Goal: Information Seeking & Learning: Find specific fact

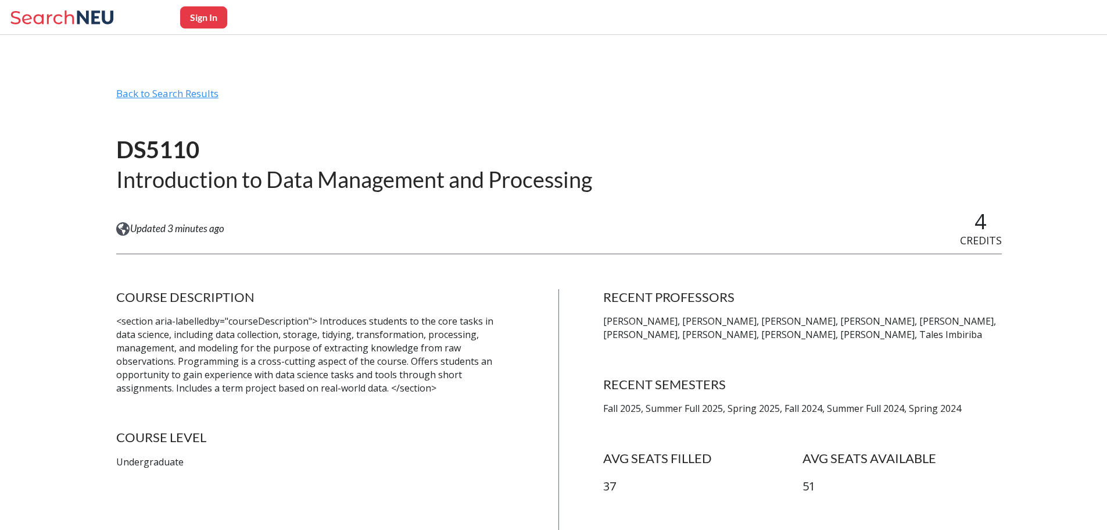
click at [193, 90] on div "Back to Search Results" at bounding box center [559, 98] width 886 height 22
click at [100, 21] on icon at bounding box center [64, 17] width 108 height 23
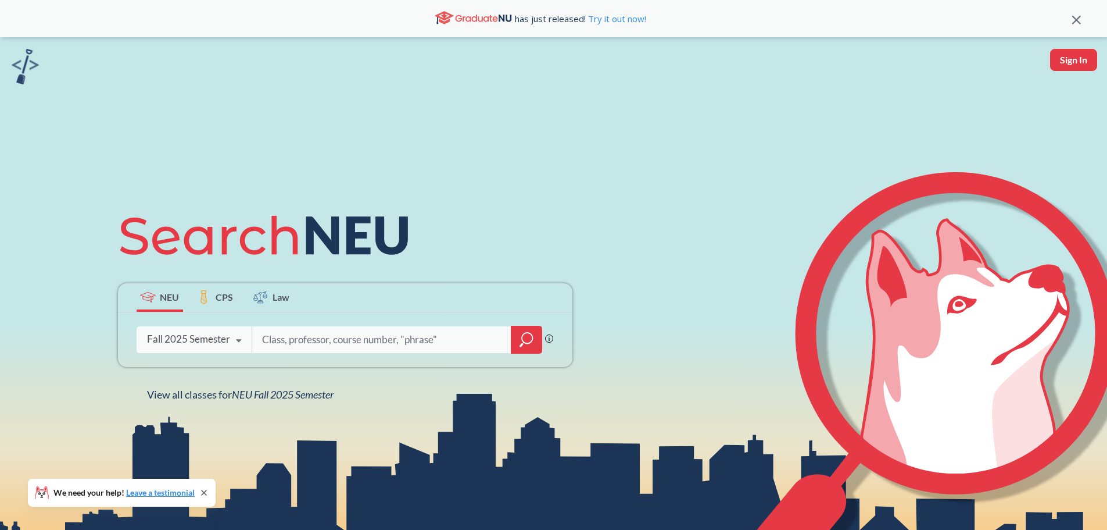
click at [335, 350] on input "search" at bounding box center [382, 339] width 242 height 24
type input "ds5110"
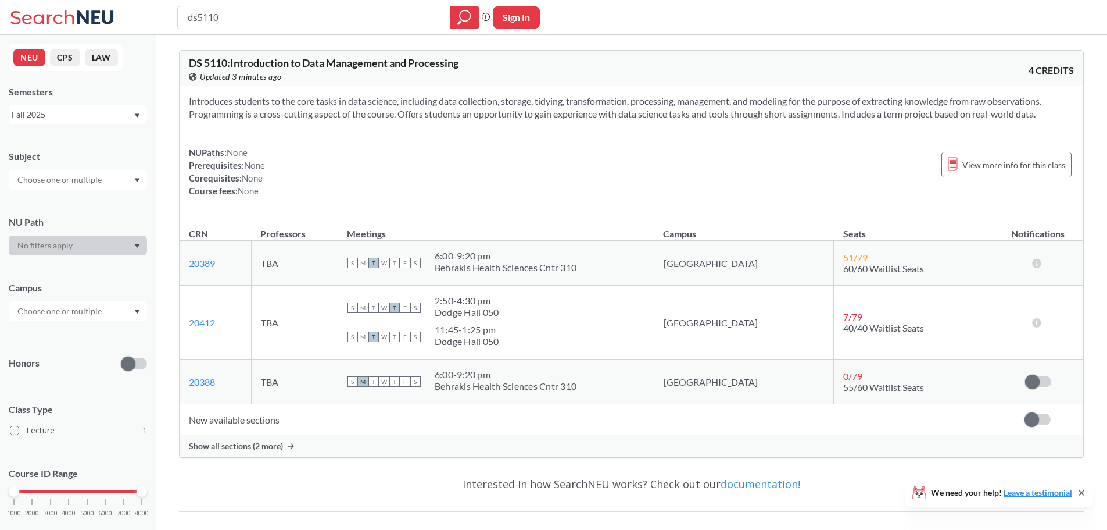
click at [87, 121] on div "Fall 2025" at bounding box center [78, 114] width 138 height 19
click at [62, 187] on div "Fall 2024" at bounding box center [80, 183] width 131 height 13
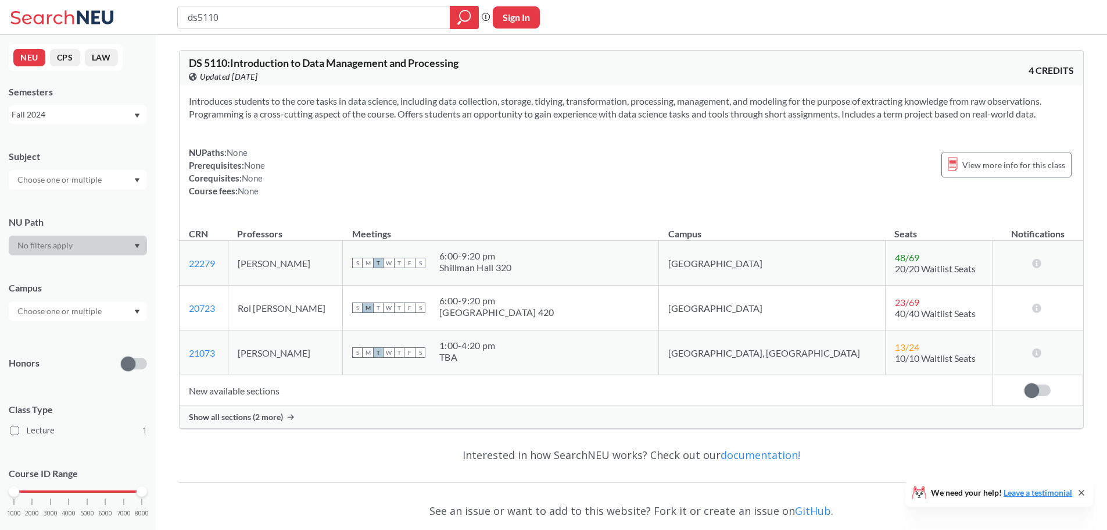
click at [68, 119] on div "Fall 2024" at bounding box center [72, 114] width 121 height 13
click at [59, 205] on span "Spring 2025" at bounding box center [38, 209] width 46 height 13
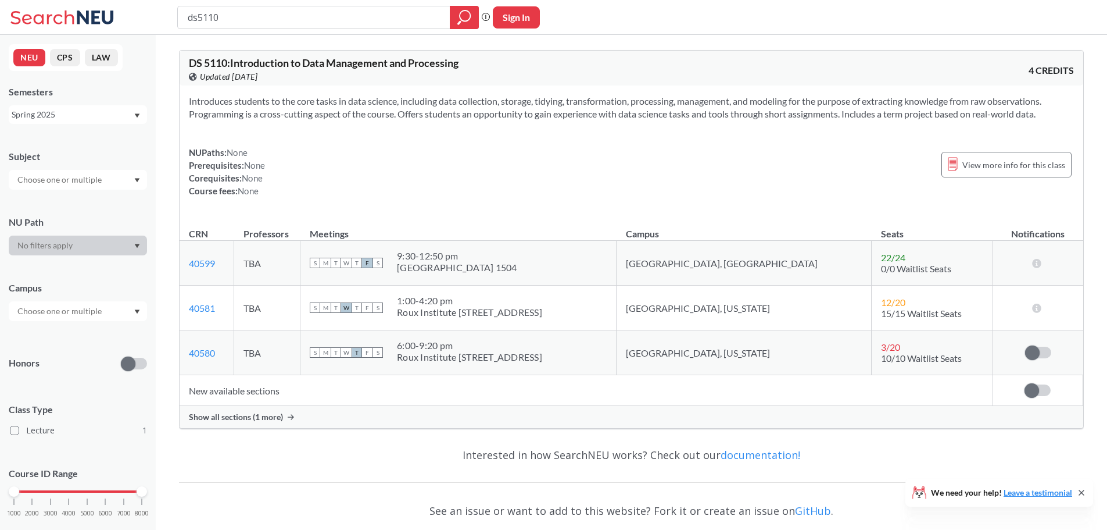
click at [252, 20] on input "ds5110" at bounding box center [314, 18] width 255 height 20
type input "or7230"
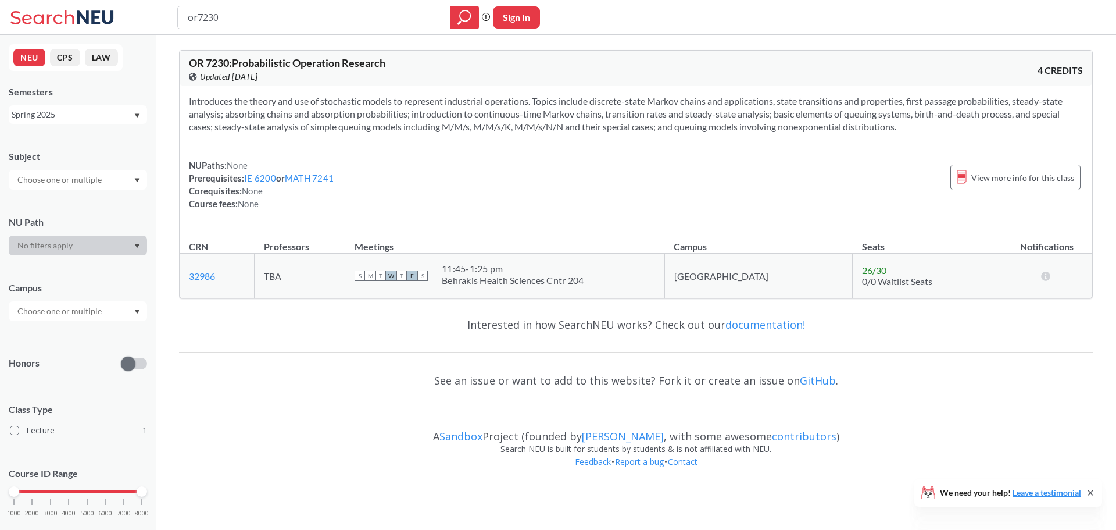
click at [96, 115] on div "Spring 2025" at bounding box center [72, 114] width 121 height 13
click at [62, 142] on div "Fall 2025" at bounding box center [80, 140] width 131 height 13
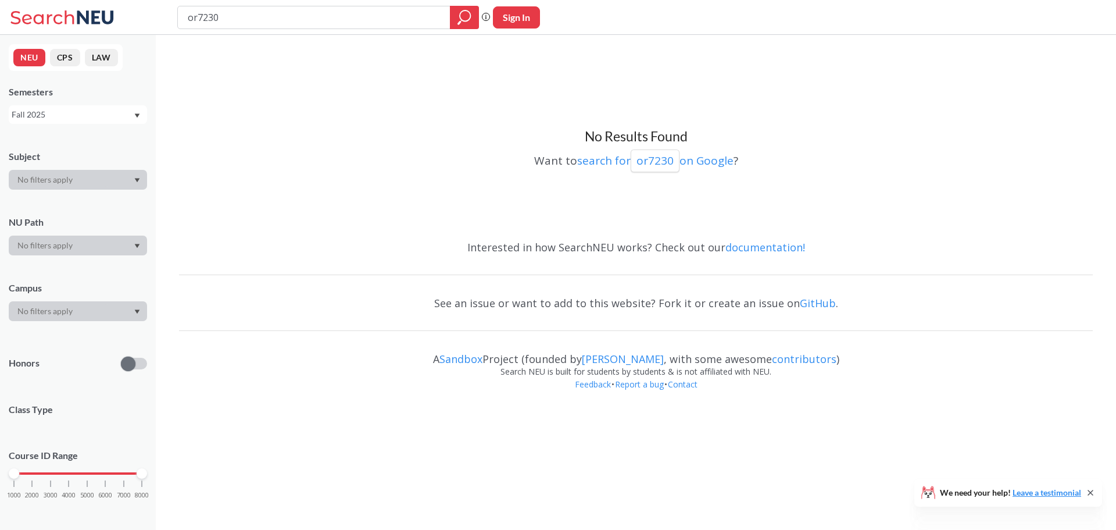
click at [77, 112] on div "Fall 2025" at bounding box center [72, 114] width 121 height 13
click at [67, 147] on div "Fall 2025" at bounding box center [78, 140] width 138 height 32
click at [55, 120] on div "Fall 2025" at bounding box center [72, 114] width 121 height 13
click at [53, 202] on div "Spring 2025" at bounding box center [78, 210] width 138 height 32
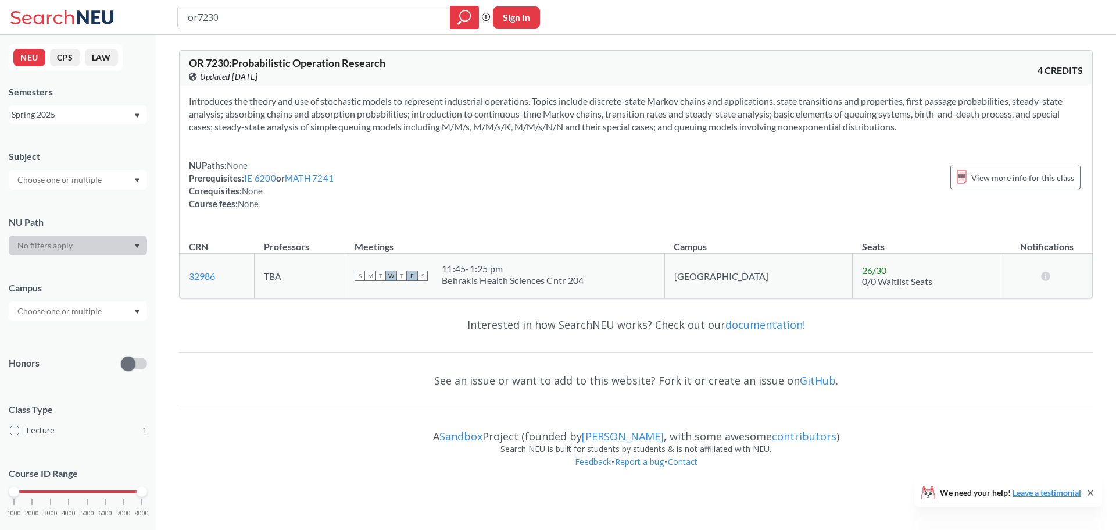
click at [53, 118] on div "Spring 2025" at bounding box center [72, 114] width 121 height 13
click at [40, 183] on span "Fall 2024" at bounding box center [33, 183] width 36 height 13
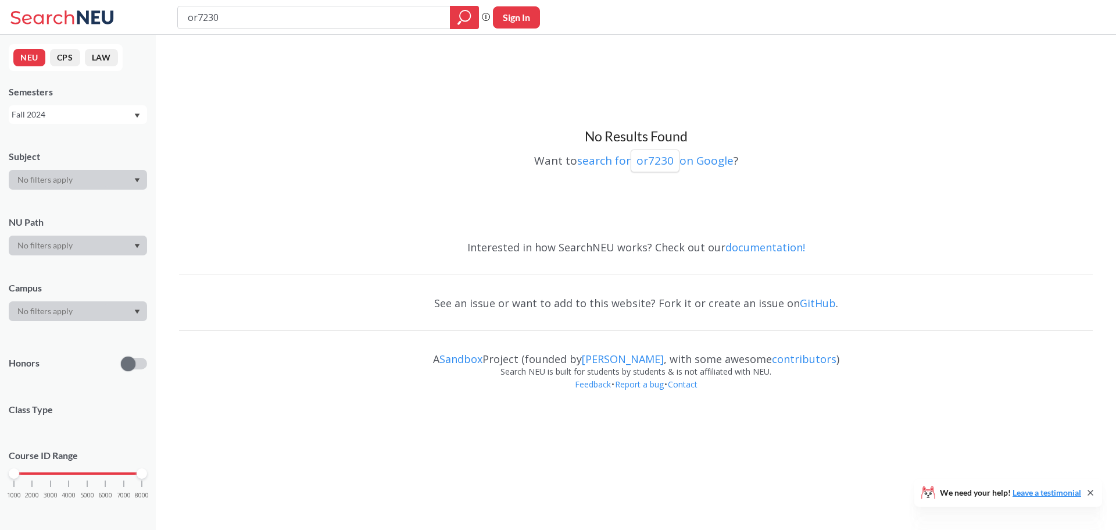
click at [55, 115] on div "Fall 2024" at bounding box center [72, 114] width 121 height 13
click at [62, 199] on div "Spring 2024" at bounding box center [80, 195] width 131 height 13
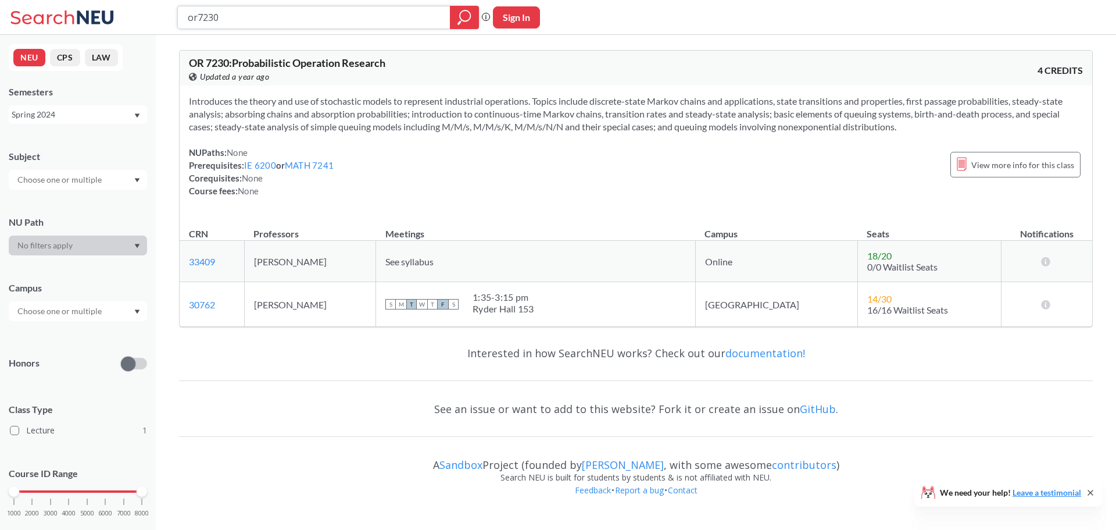
click at [290, 21] on input "or7230" at bounding box center [314, 18] width 255 height 20
type input "ds5110"
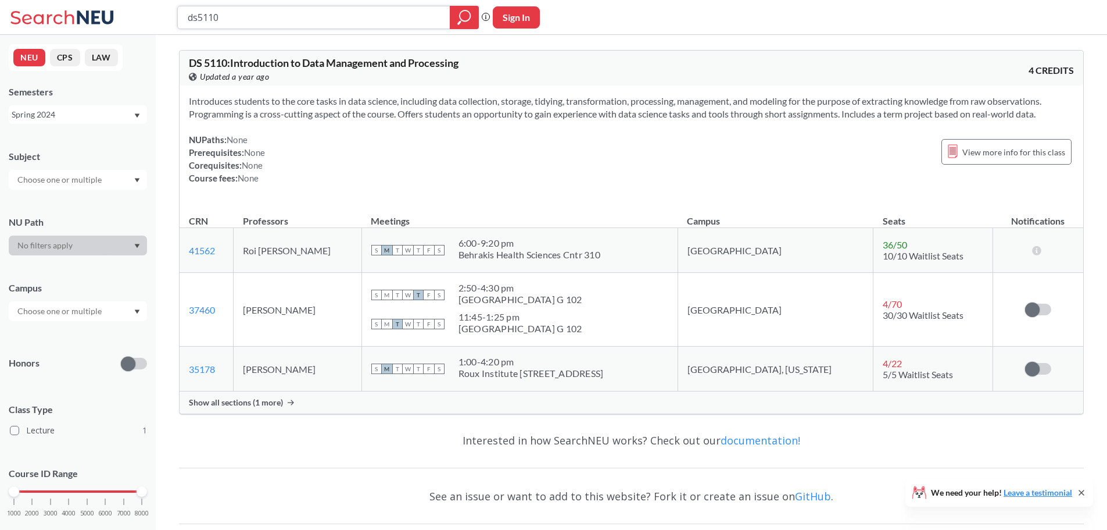
click at [257, 22] on input "ds5110" at bounding box center [314, 18] width 255 height 20
type input "math7344"
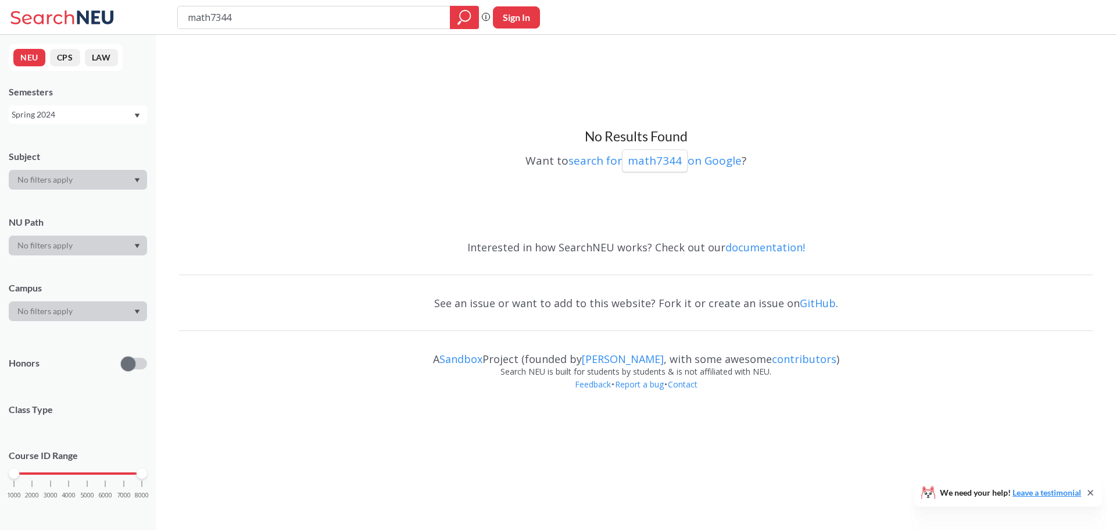
click at [74, 114] on div "Spring 2024" at bounding box center [72, 114] width 121 height 13
click at [69, 134] on div "Fall 2025" at bounding box center [80, 140] width 131 height 13
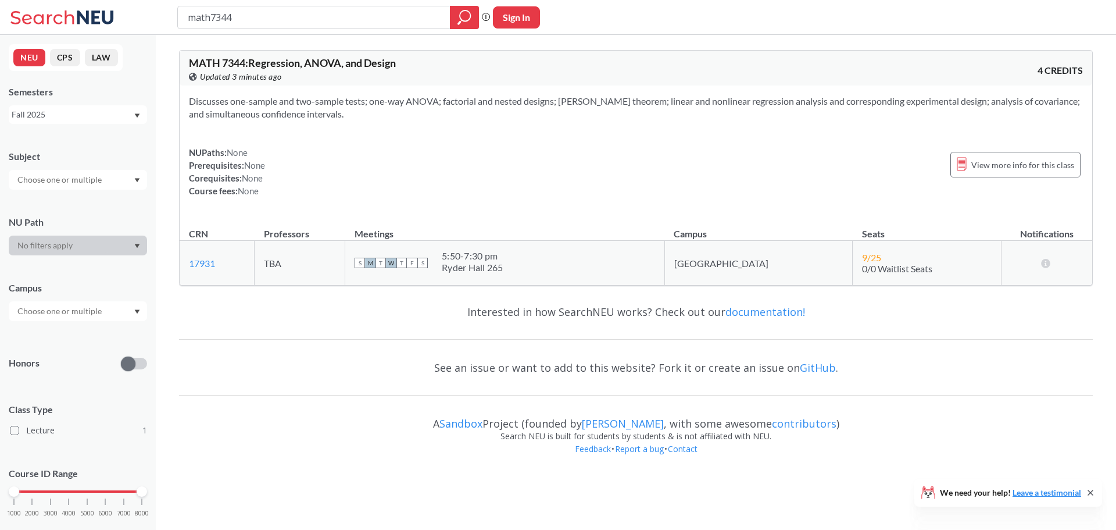
click at [99, 116] on div "Fall 2025" at bounding box center [72, 114] width 121 height 13
click at [54, 131] on div "Fall 2024" at bounding box center [80, 125] width 131 height 13
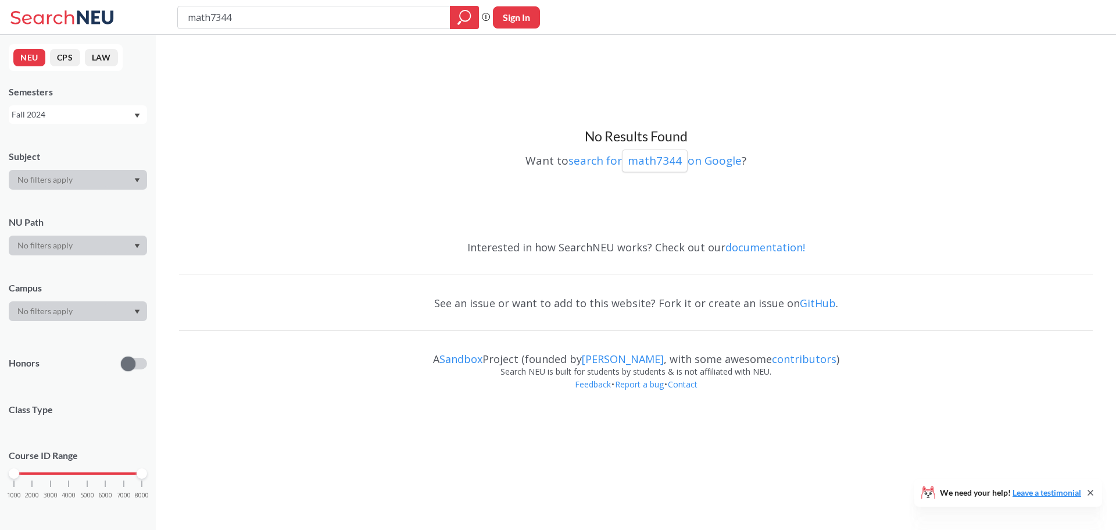
click at [54, 116] on div "Fall 2024" at bounding box center [72, 114] width 121 height 13
click at [44, 169] on span "Fall 2023" at bounding box center [33, 169] width 36 height 13
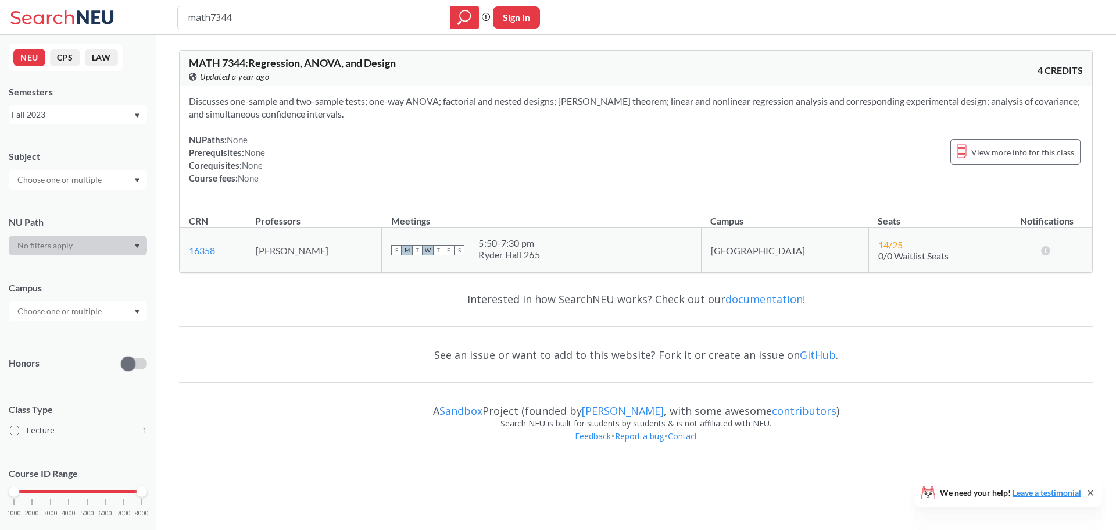
click at [260, 17] on input "math7344" at bounding box center [314, 18] width 255 height 20
type input "math7243"
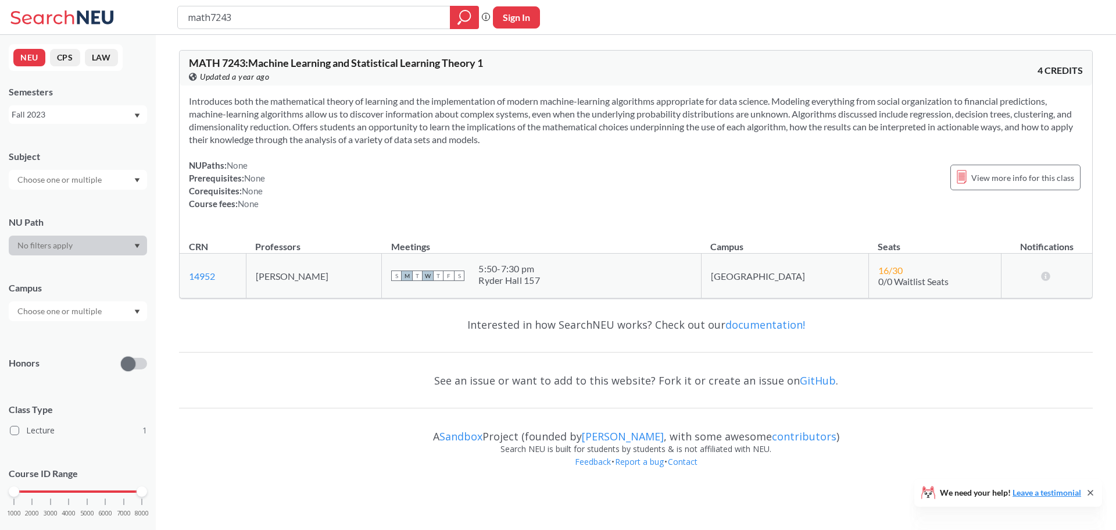
click at [92, 115] on div "Fall 2023" at bounding box center [72, 114] width 121 height 13
click at [81, 139] on div "Fall 2025" at bounding box center [80, 140] width 131 height 13
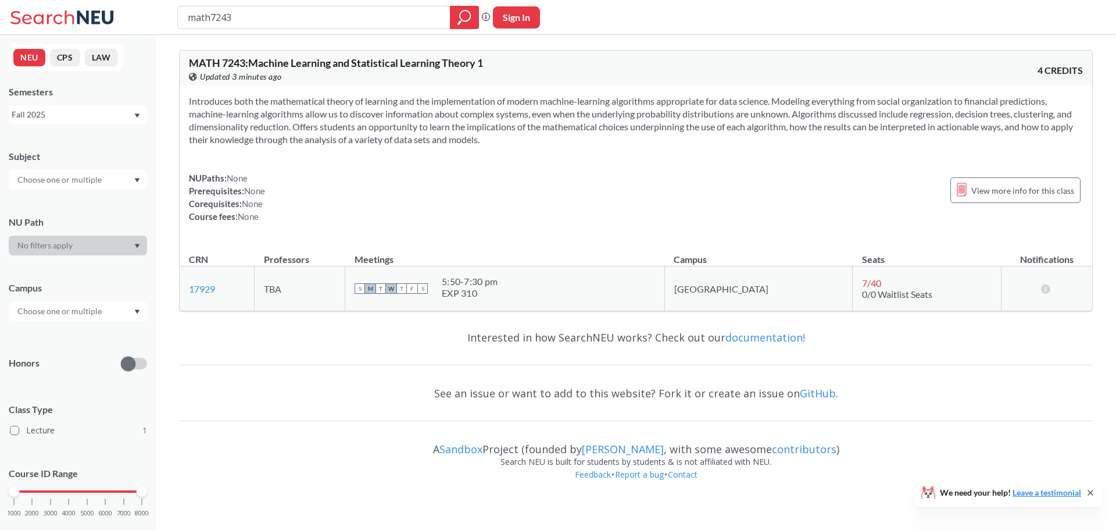
click at [73, 111] on div "Fall 2025" at bounding box center [72, 114] width 121 height 13
click at [51, 208] on span "Spring 2025" at bounding box center [38, 209] width 46 height 13
click at [51, 105] on div "Semesters Spring 2025" at bounding box center [78, 104] width 138 height 38
click at [52, 116] on div "Spring 2025" at bounding box center [72, 114] width 121 height 13
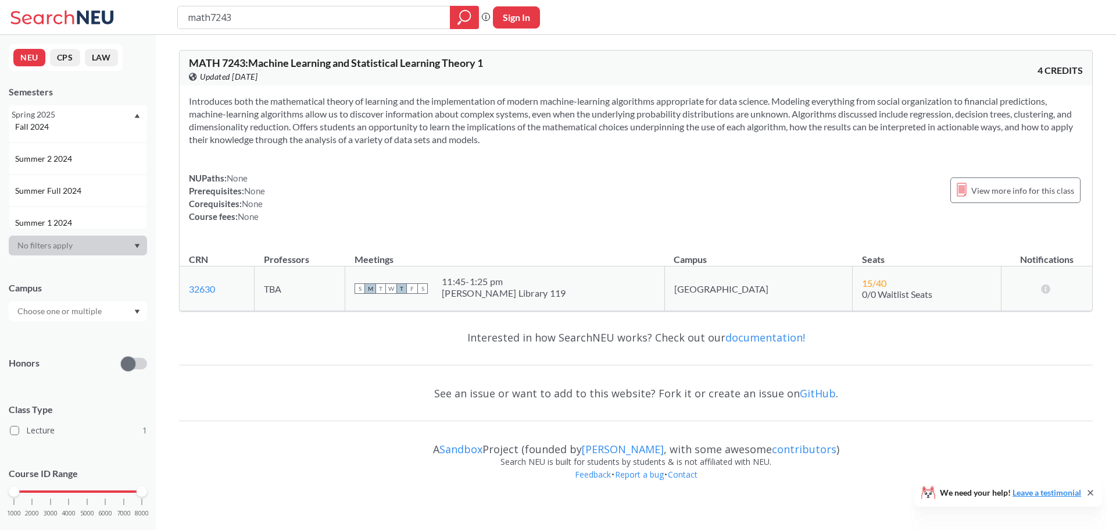
scroll to position [174, 0]
click at [57, 137] on div "Fall 2024" at bounding box center [78, 125] width 138 height 32
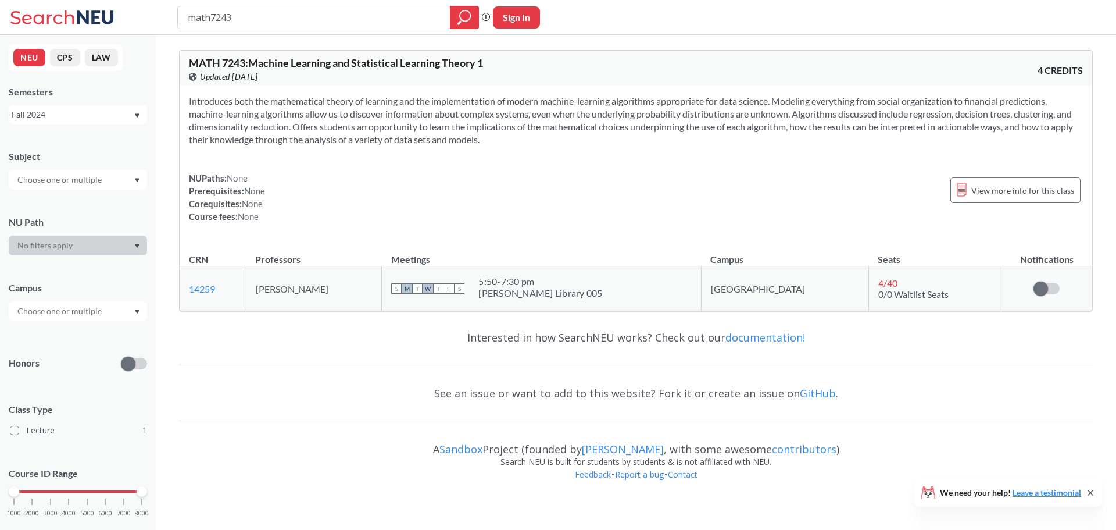
click at [56, 119] on div "Fall 2024" at bounding box center [72, 114] width 121 height 13
click at [48, 187] on div "Spring 2023" at bounding box center [78, 180] width 138 height 32
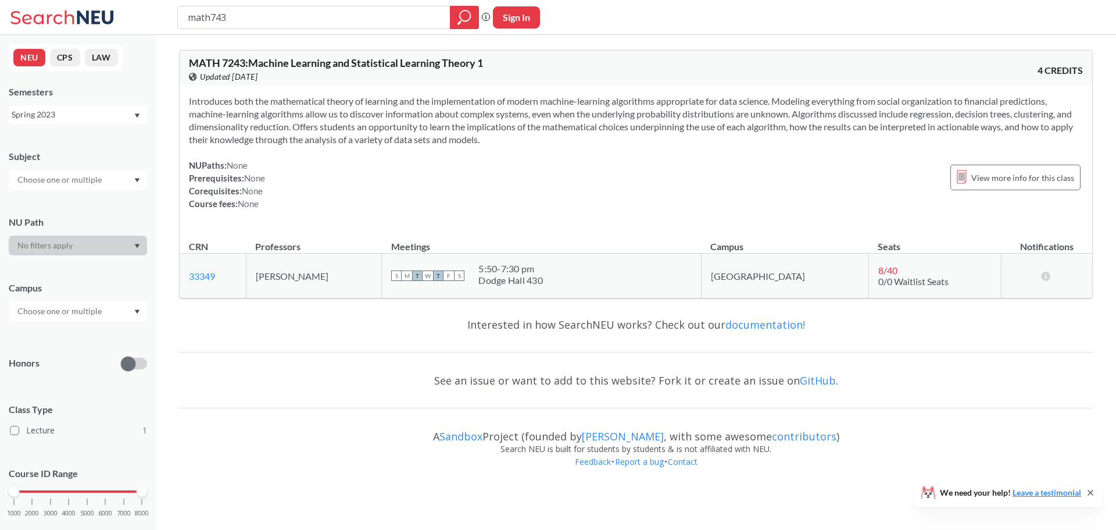
type input "math7343"
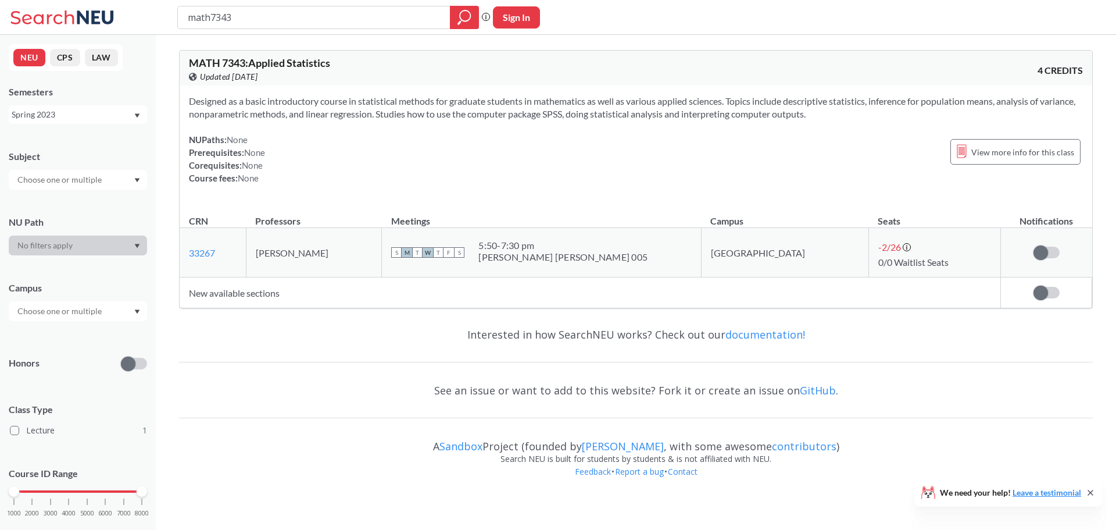
click at [78, 114] on div "Spring 2023" at bounding box center [72, 114] width 121 height 13
click at [69, 137] on div "Fall 2025" at bounding box center [80, 140] width 131 height 13
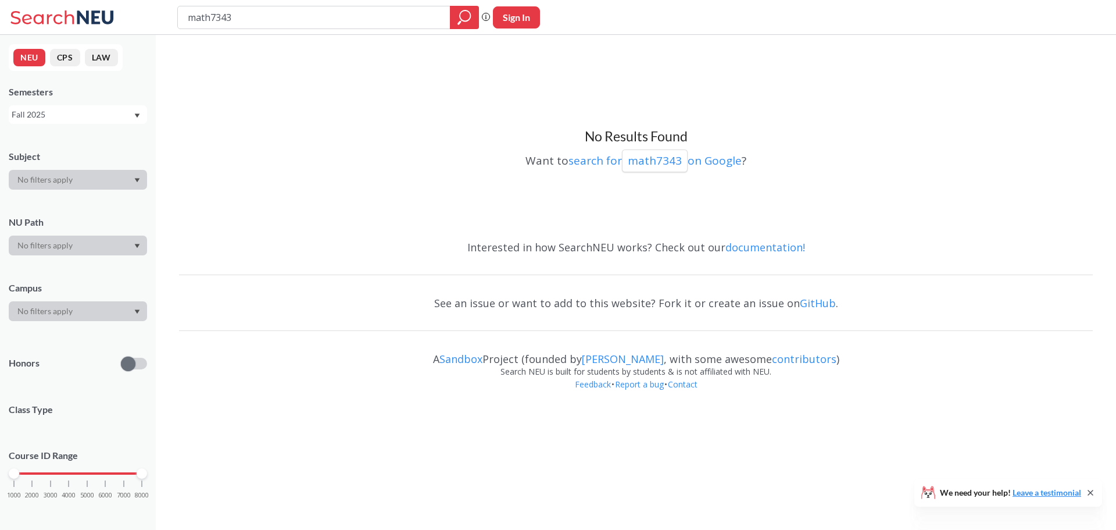
click at [63, 122] on div "Fall 2025" at bounding box center [78, 114] width 138 height 19
click at [62, 204] on div "Spring 2025" at bounding box center [80, 209] width 131 height 13
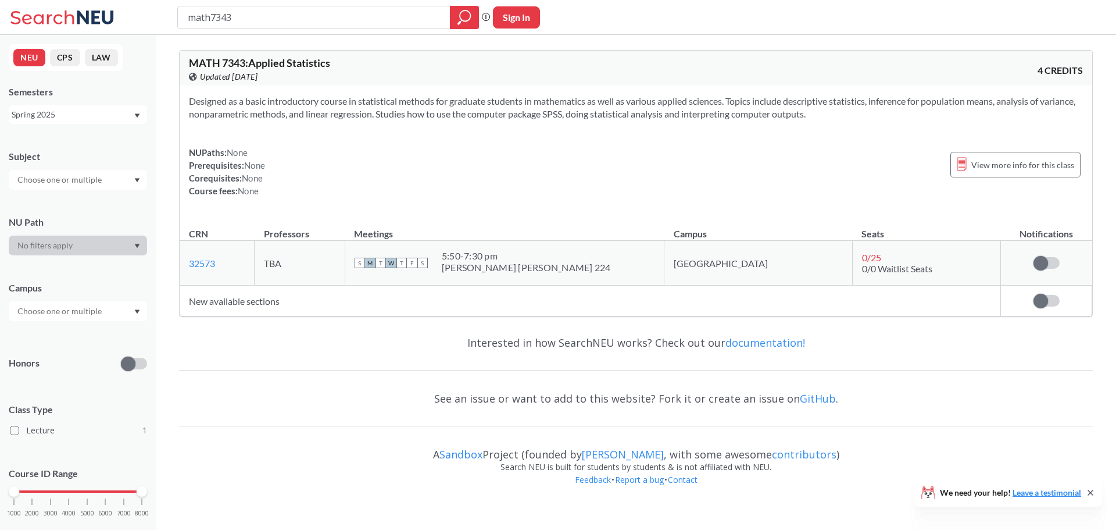
click at [66, 127] on div "NEU CPS LAW Semesters Spring 2025 Subject NU Path Campus Honors Class Type Lect…" at bounding box center [78, 282] width 156 height 495
click at [71, 116] on div "Spring 2025" at bounding box center [72, 114] width 121 height 13
click at [69, 185] on div "Fall 2024" at bounding box center [80, 183] width 131 height 13
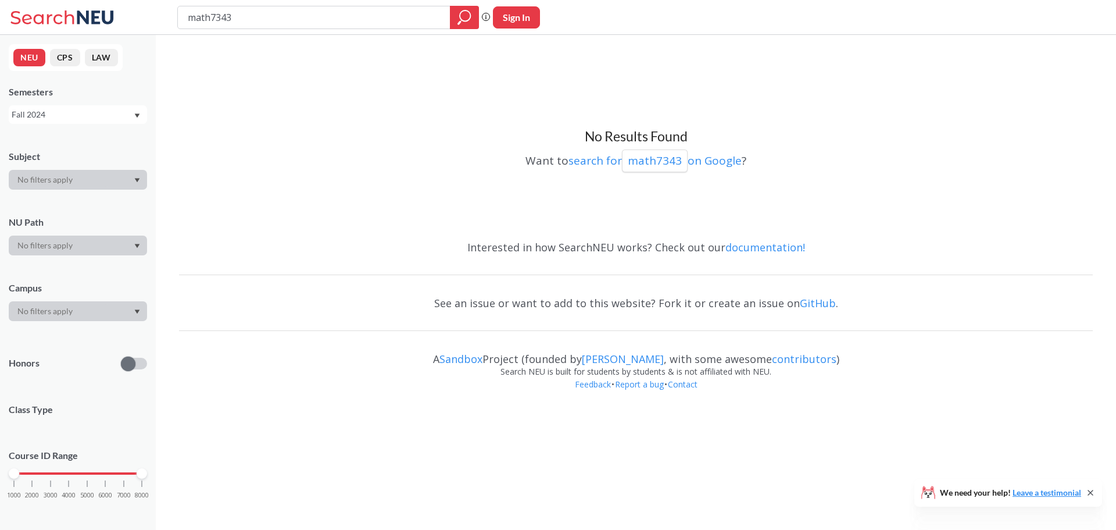
click at [71, 117] on div "Fall 2024" at bounding box center [72, 114] width 121 height 13
click at [57, 194] on span "Spring 2024" at bounding box center [38, 195] width 46 height 13
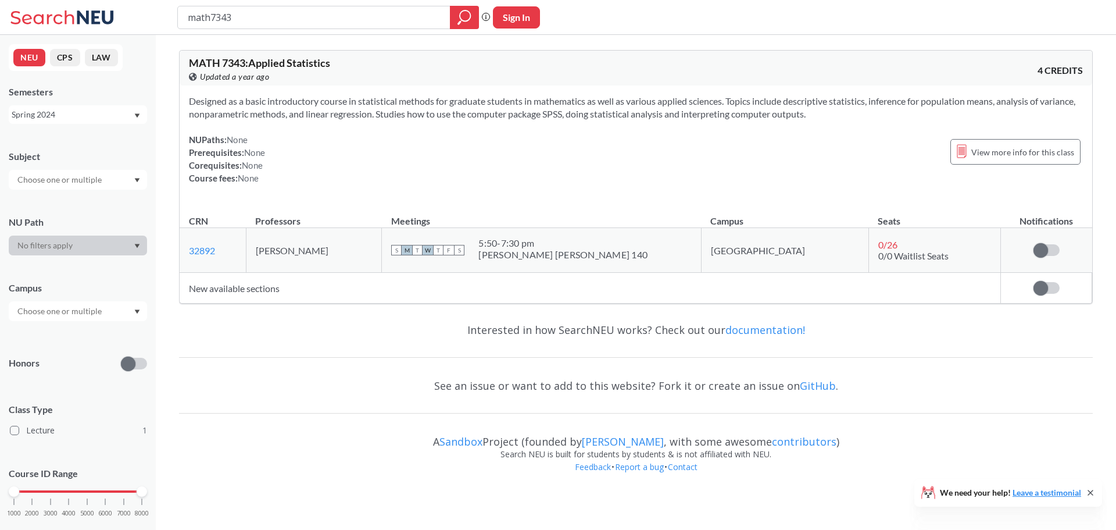
click at [238, 18] on input "math7343" at bounding box center [314, 18] width 255 height 20
type input "math7341"
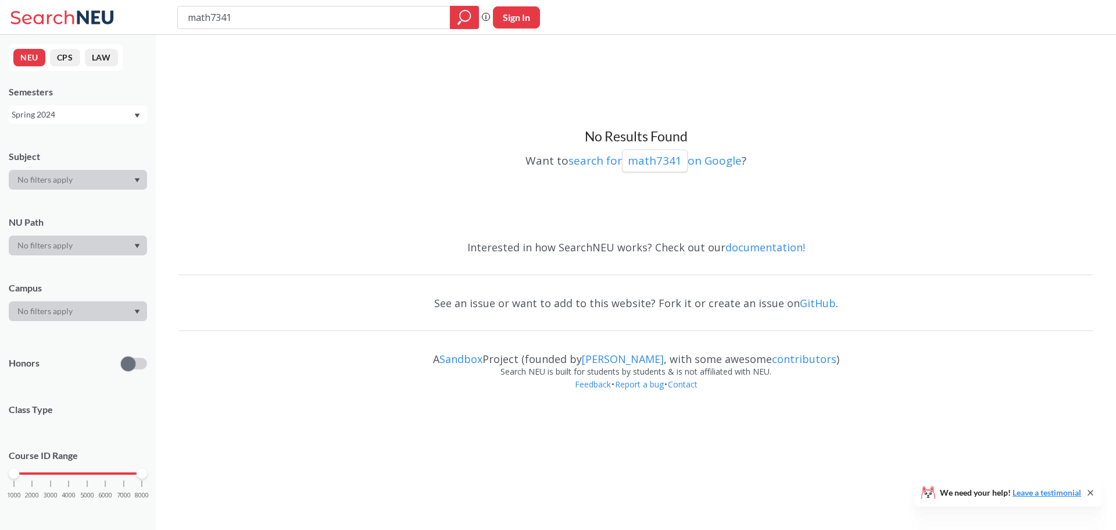
click at [135, 121] on div "Spring 2024" at bounding box center [78, 114] width 138 height 19
click at [90, 150] on div "Fall 2025" at bounding box center [78, 140] width 138 height 32
click at [90, 121] on div "Fall 2025" at bounding box center [78, 114] width 138 height 19
click at [45, 153] on span "Spring 2025" at bounding box center [38, 151] width 46 height 13
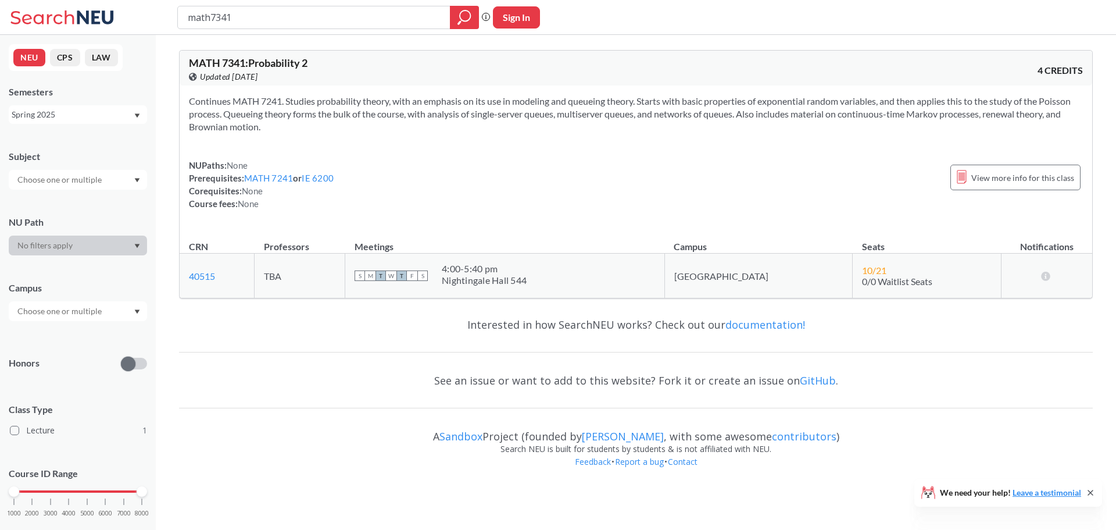
click at [62, 119] on div "Spring 2025" at bounding box center [72, 114] width 121 height 13
click at [55, 183] on div "Fall 2024" at bounding box center [80, 183] width 131 height 13
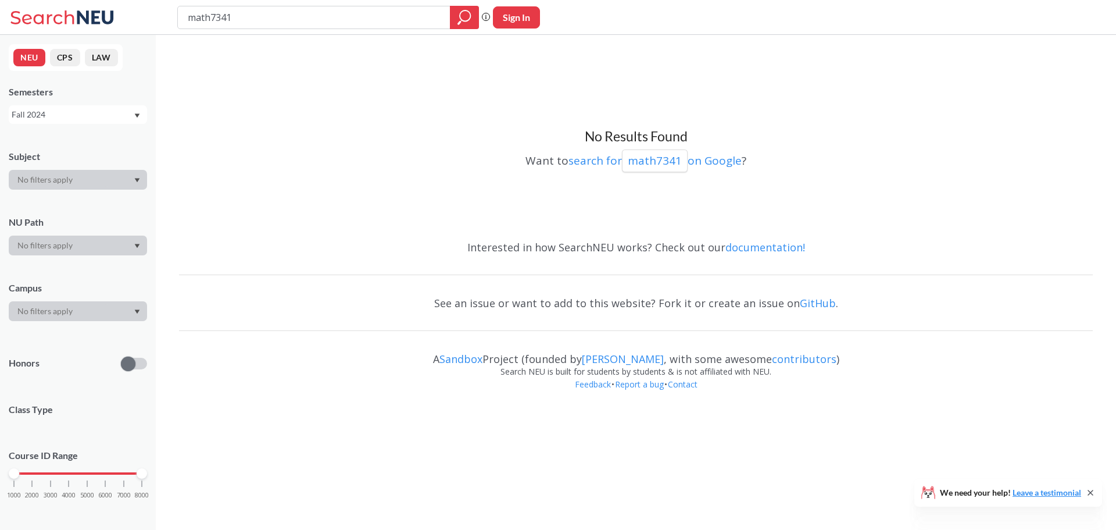
click at [59, 117] on div "Fall 2024" at bounding box center [72, 114] width 121 height 13
click at [51, 195] on span "Spring 2024" at bounding box center [38, 195] width 46 height 13
click at [52, 116] on div "Spring 2024" at bounding box center [72, 114] width 121 height 13
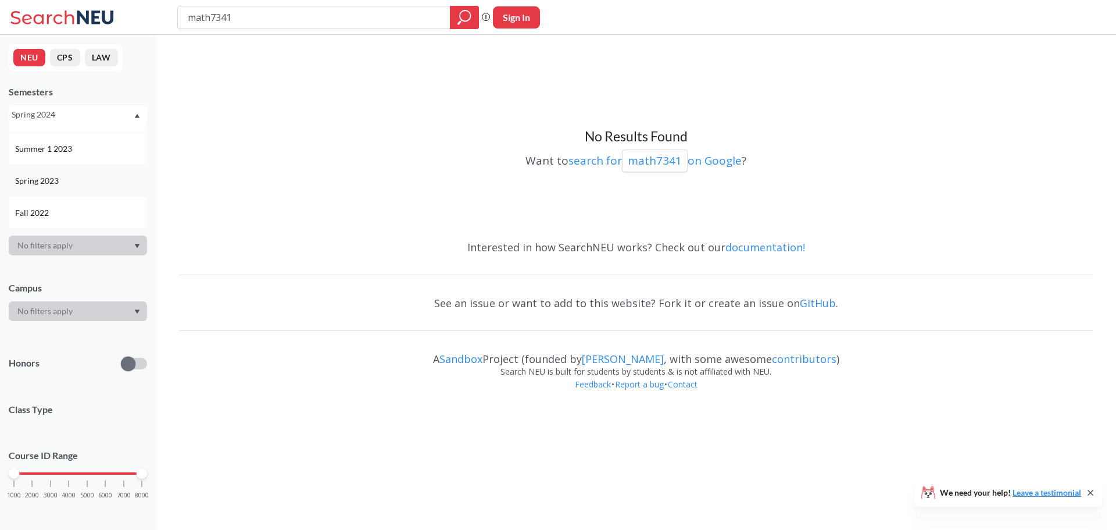
click at [65, 178] on div "Spring 2023" at bounding box center [80, 180] width 131 height 13
click at [72, 118] on div "Spring 2023" at bounding box center [72, 114] width 121 height 13
click at [53, 206] on div "Fall 2022" at bounding box center [80, 212] width 131 height 13
click at [71, 116] on div "Fall 2022" at bounding box center [72, 114] width 121 height 13
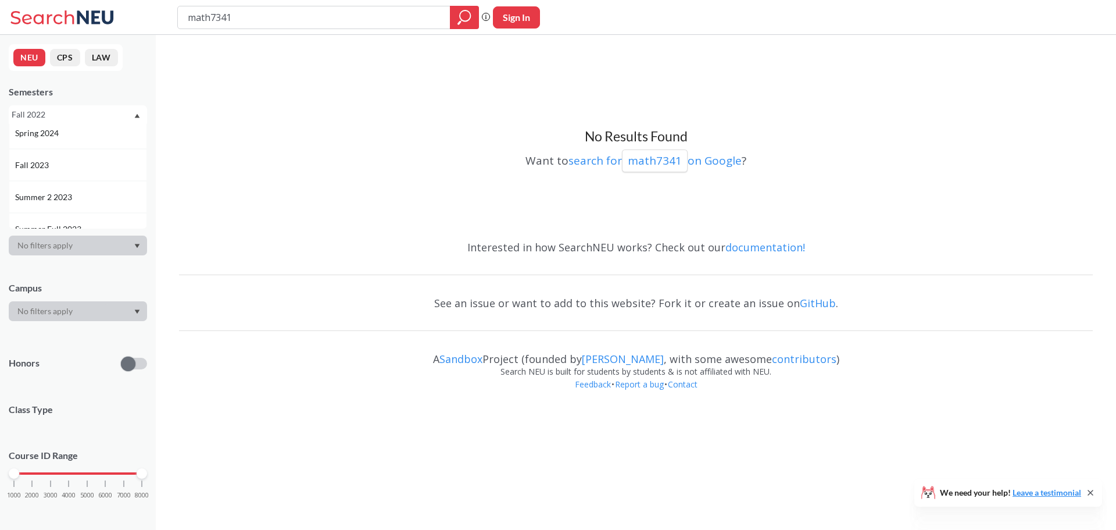
scroll to position [291, 0]
click at [59, 173] on div "Fall 2023" at bounding box center [80, 169] width 131 height 13
click at [63, 115] on div "Fall 2023" at bounding box center [72, 114] width 121 height 13
click at [80, 209] on div "Spring 2025" at bounding box center [80, 209] width 131 height 13
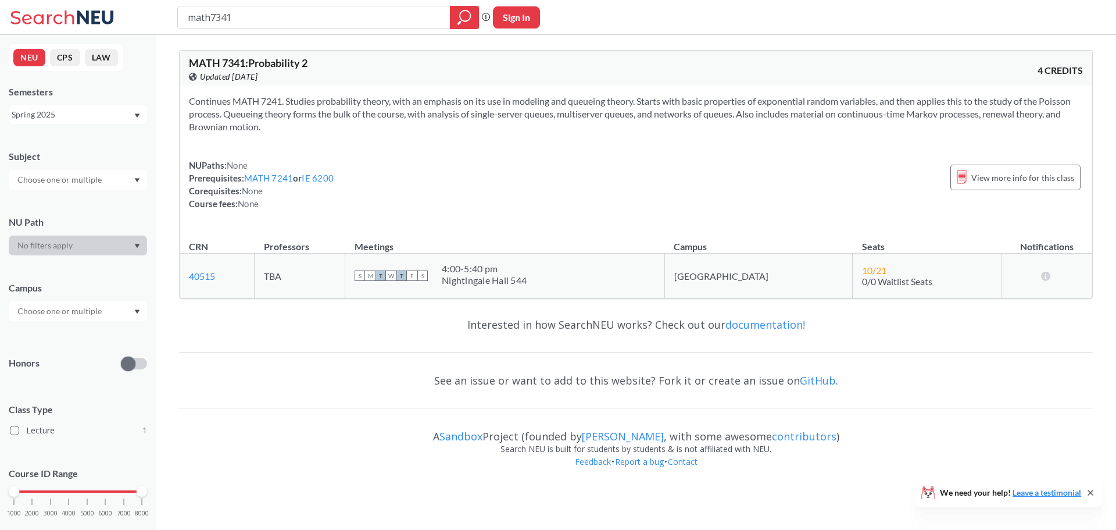
click at [73, 116] on div "Spring 2025" at bounding box center [72, 114] width 121 height 13
click at [76, 174] on div "Spring 2022" at bounding box center [78, 166] width 138 height 32
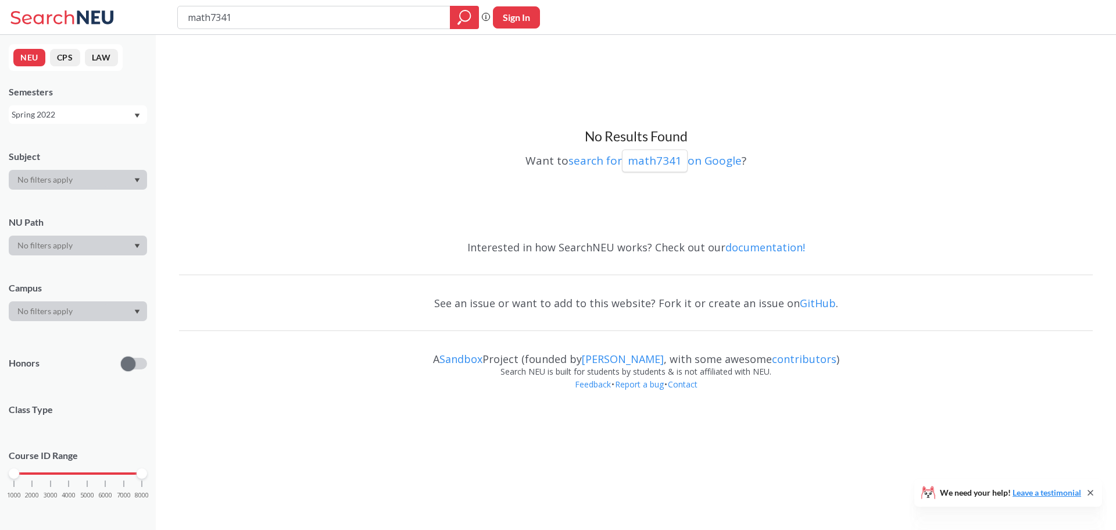
click at [75, 110] on div "Spring 2022" at bounding box center [72, 114] width 121 height 13
click at [77, 161] on div "Fall 2022" at bounding box center [78, 154] width 138 height 32
click at [92, 117] on div "Fall 2022" at bounding box center [72, 114] width 121 height 13
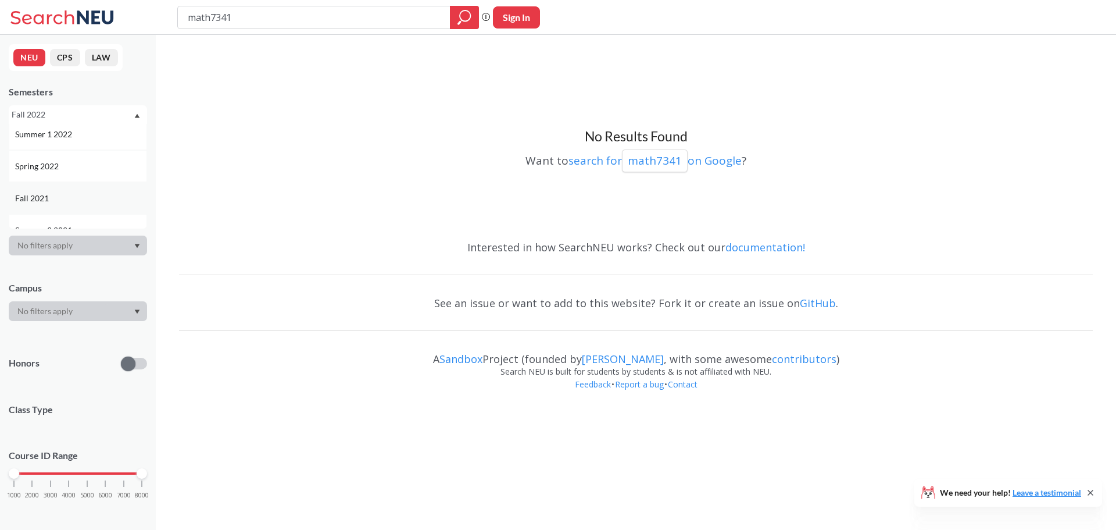
click at [89, 196] on div "Fall 2021" at bounding box center [80, 198] width 131 height 13
click at [78, 112] on div "Fall 2021" at bounding box center [72, 114] width 121 height 13
click at [60, 156] on span "Spring 2021" at bounding box center [38, 151] width 46 height 13
type input "math7342"
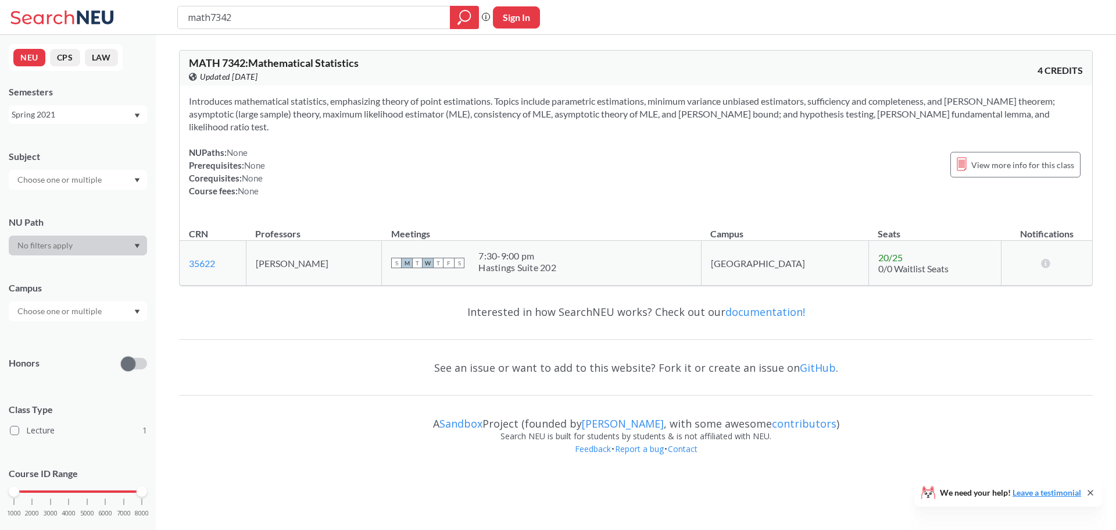
click at [119, 115] on div "Spring 2021" at bounding box center [72, 114] width 121 height 13
click at [65, 151] on div "Fall 2025" at bounding box center [78, 140] width 138 height 32
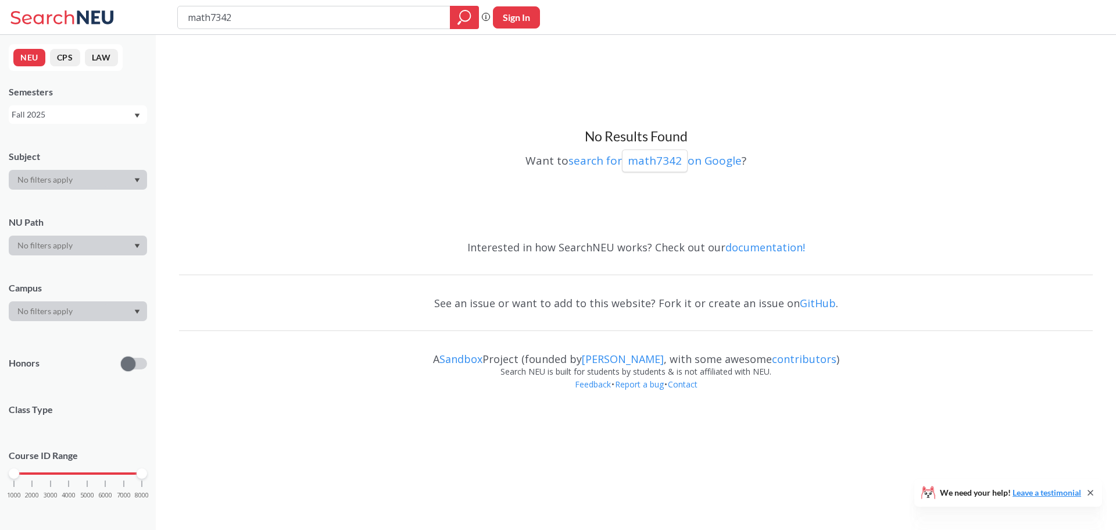
click at [74, 125] on div "NEU CPS LAW Semesters Fall 2025 Subject NU Path Campus Honors Class Type Course…" at bounding box center [78, 282] width 156 height 495
click at [74, 114] on div "Fall 2025" at bounding box center [72, 114] width 121 height 13
click at [63, 206] on div "Spring 2025" at bounding box center [80, 209] width 131 height 13
click at [82, 109] on div "Spring 2025" at bounding box center [72, 114] width 121 height 13
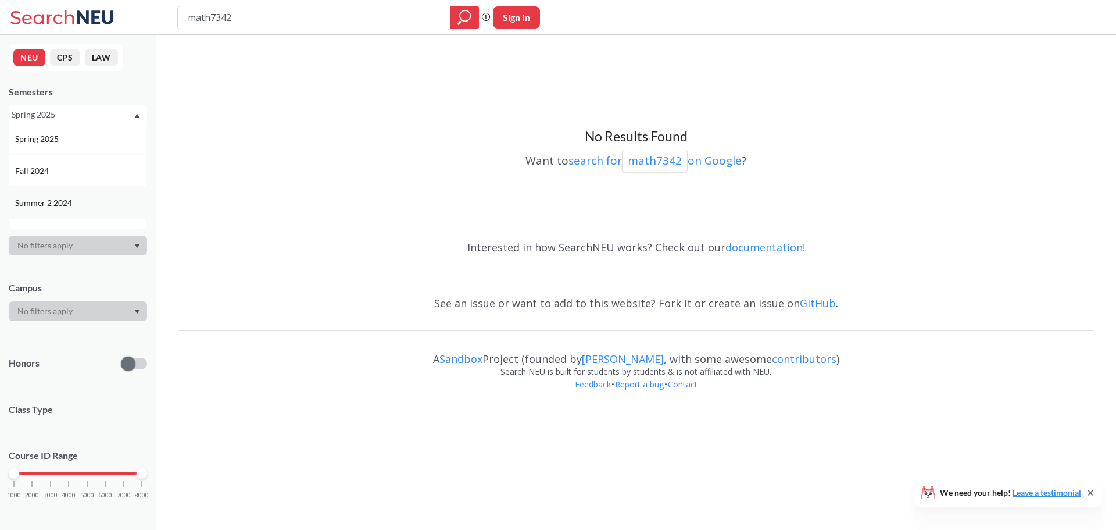
scroll to position [174, 0]
click at [46, 129] on span "Fall 2024" at bounding box center [33, 125] width 36 height 13
click at [54, 117] on div "Fall 2024" at bounding box center [72, 114] width 121 height 13
click at [225, 144] on h3 "No Results Found" at bounding box center [636, 136] width 914 height 17
click at [69, 113] on div "Fall 2024" at bounding box center [72, 114] width 121 height 13
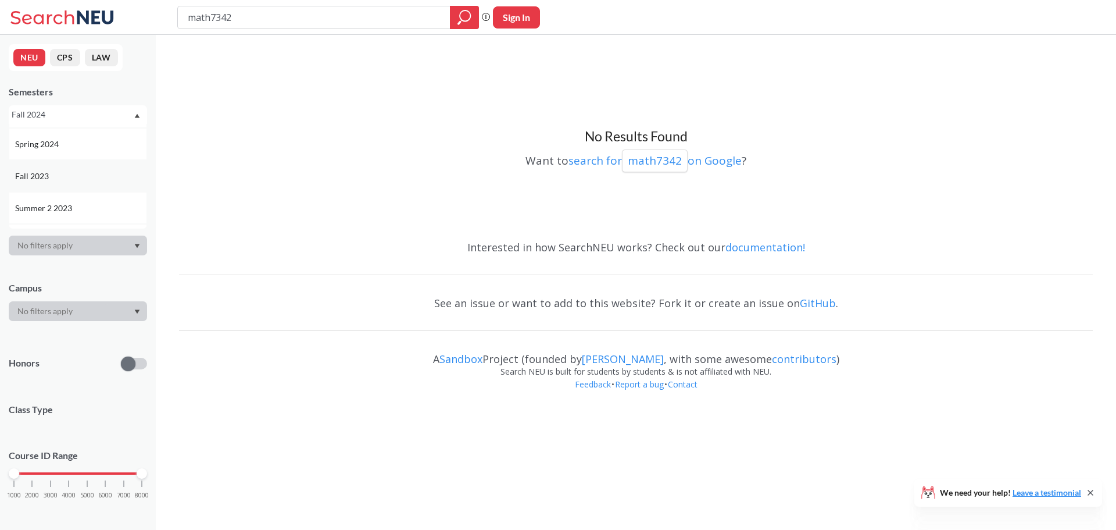
scroll to position [291, 0]
click at [44, 147] on div "Spring 2024" at bounding box center [78, 137] width 138 height 32
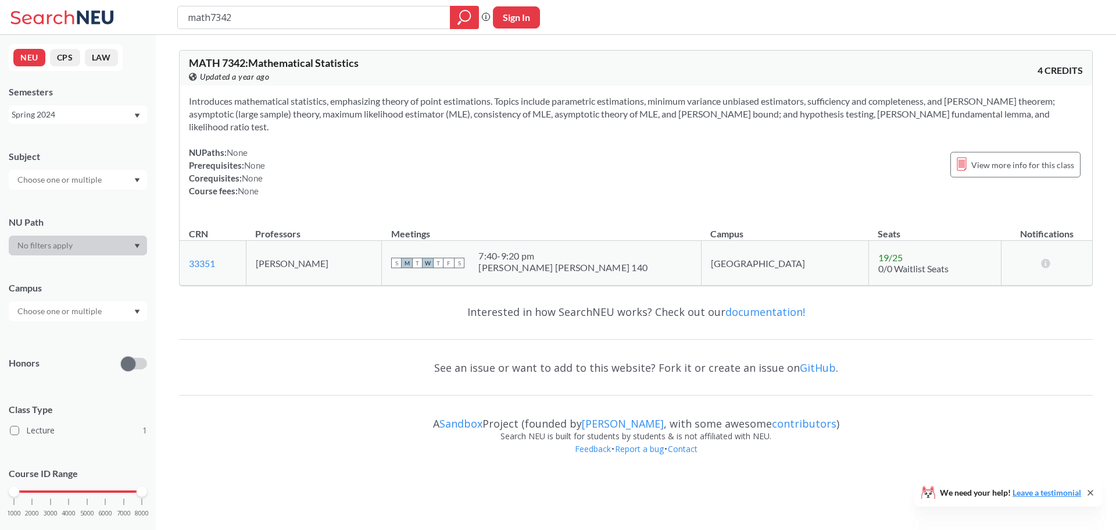
click at [53, 118] on div "Spring 2024" at bounding box center [72, 114] width 121 height 13
click at [59, 183] on span "Spring 2023" at bounding box center [38, 180] width 46 height 13
type input "math7344"
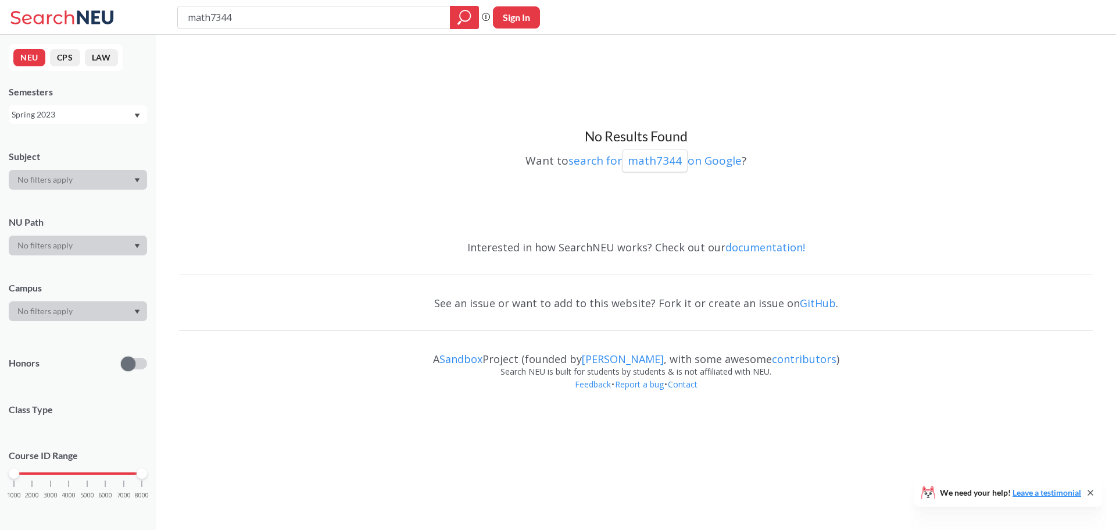
click at [65, 118] on div "Spring 2023" at bounding box center [72, 114] width 121 height 13
click at [50, 155] on div "Fall 2025" at bounding box center [78, 140] width 138 height 32
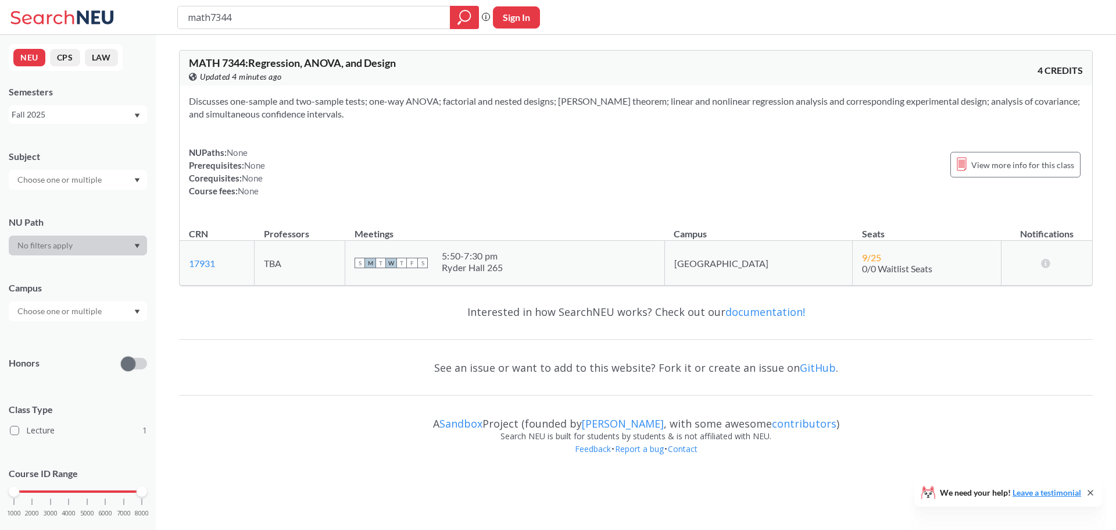
click at [48, 122] on div "Fall 2025" at bounding box center [78, 114] width 138 height 19
click at [44, 183] on span "Fall 2024" at bounding box center [33, 183] width 36 height 13
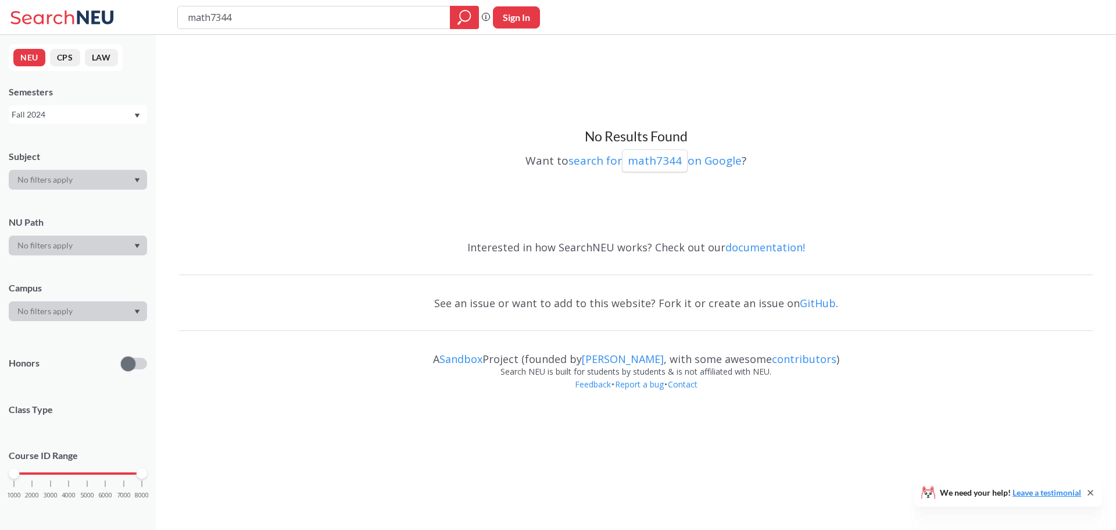
click at [52, 105] on div "Fall 2024" at bounding box center [78, 114] width 138 height 19
click at [51, 163] on span "Fall 2023" at bounding box center [33, 169] width 36 height 13
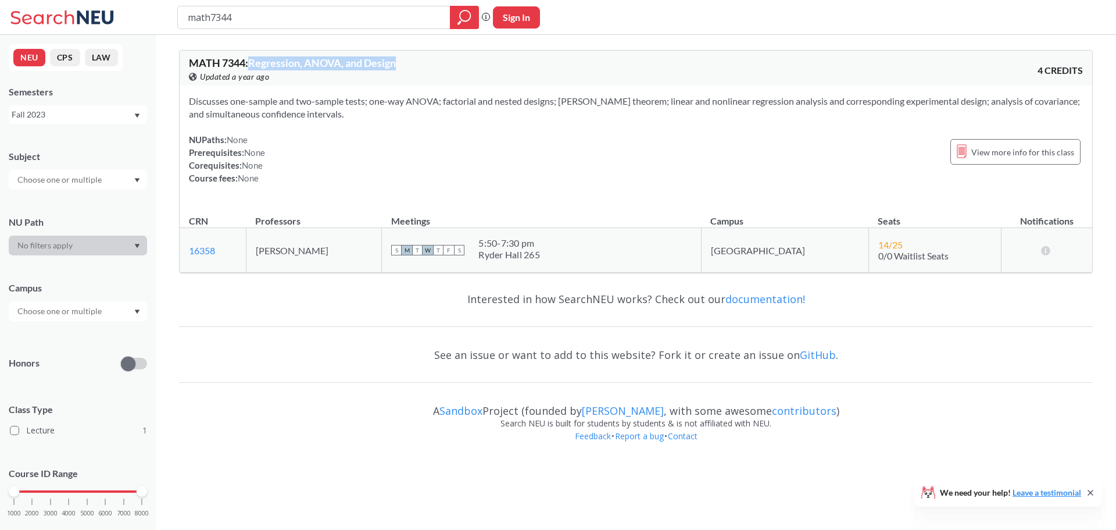
drag, startPoint x: 252, startPoint y: 69, endPoint x: 425, endPoint y: 64, distance: 172.7
click at [425, 64] on div "MATH 7344 : Regression, ANOVA, and Design View this course on Banner. Updated a…" at bounding box center [412, 71] width 447 height 26
copy span "Regression, ANOVA, and Design"
